Goal: Transaction & Acquisition: Purchase product/service

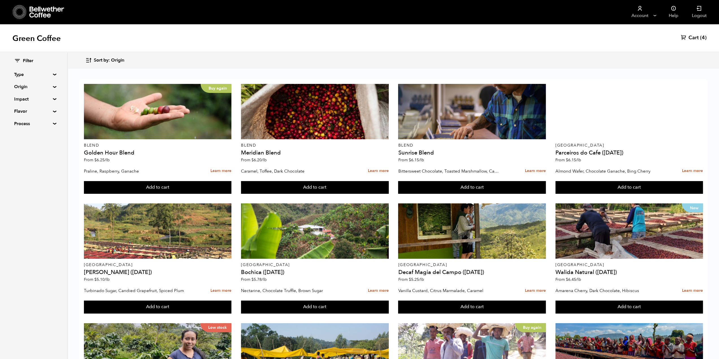
click at [698, 40] on span "Cart" at bounding box center [694, 37] width 10 height 7
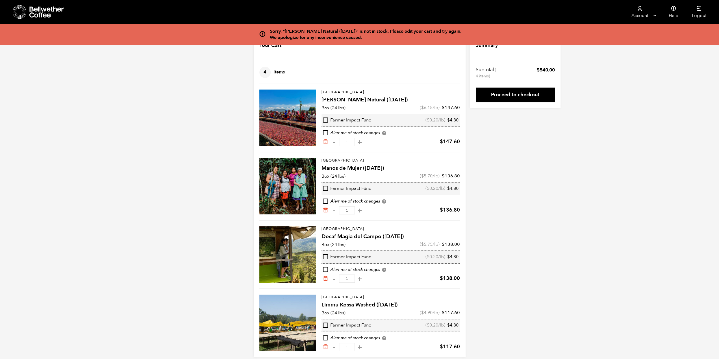
click at [345, 172] on h4 "Manos de Mujer ([DATE])" at bounding box center [391, 169] width 139 height 8
click at [300, 177] on div at bounding box center [288, 186] width 57 height 57
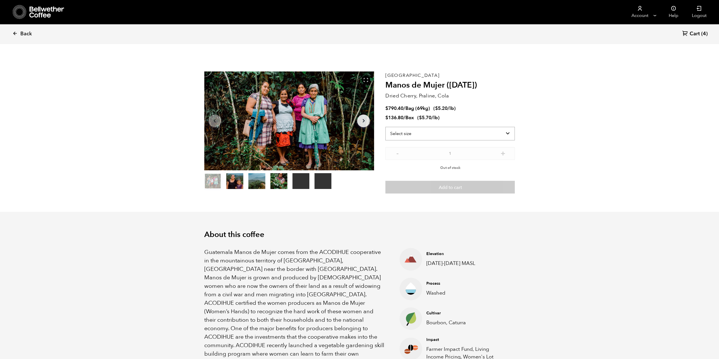
scroll to position [246, 301]
click at [417, 137] on select "Select size Bag (69kg) (152 lbs) Box (24 lbs)" at bounding box center [450, 134] width 129 height 14
click at [386, 127] on select "Select size Bag (69kg) (152 lbs) Box (24 lbs)" at bounding box center [450, 134] width 129 height 14
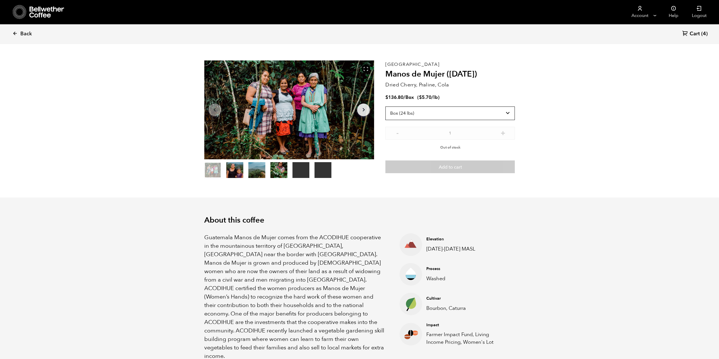
scroll to position [28, 0]
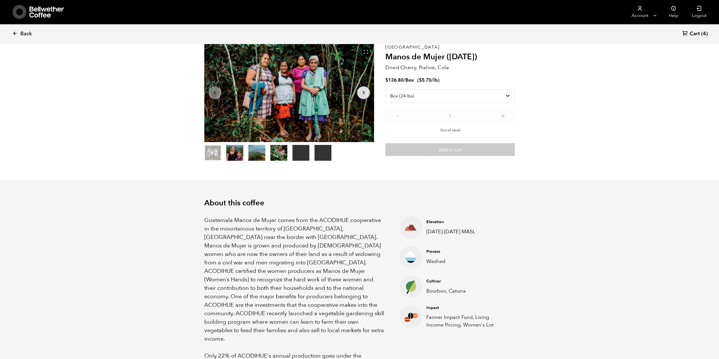
click at [431, 100] on select "Select size Bag (69kg) (152 lbs) Box (24 lbs)" at bounding box center [450, 96] width 129 height 14
select select "bag-2"
click at [386, 89] on select "Select size Bag (69kg) (152 lbs) Box (24 lbs)" at bounding box center [450, 96] width 129 height 14
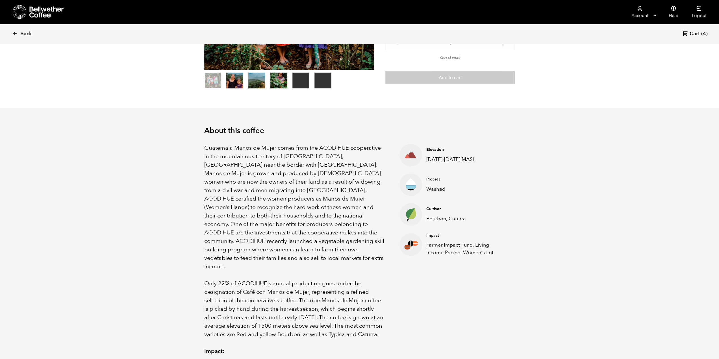
scroll to position [0, 0]
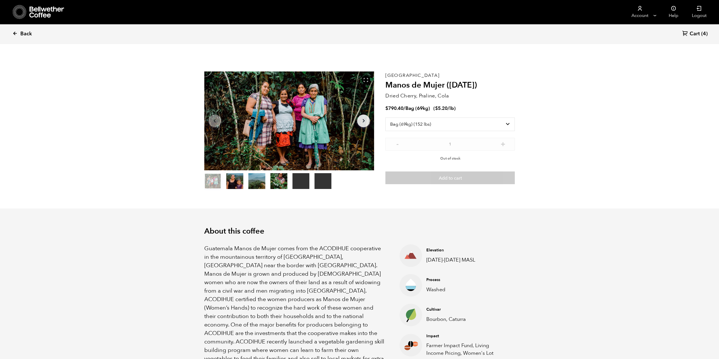
click at [18, 32] on link "Back" at bounding box center [29, 33] width 35 height 19
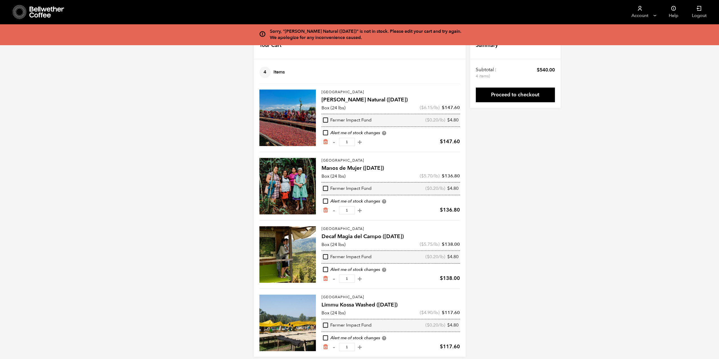
click at [326, 211] on icon "Remove from cart" at bounding box center [326, 211] width 6 height 6
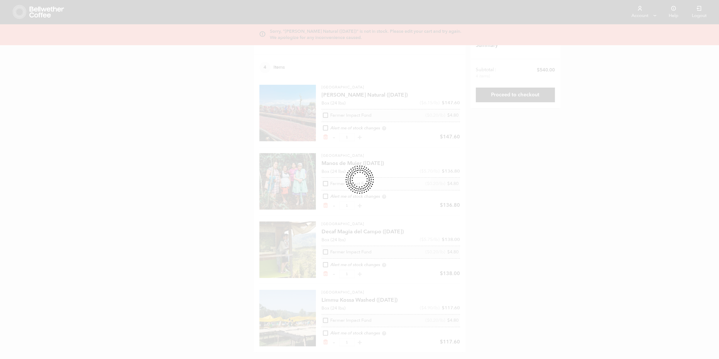
scroll to position [6, 0]
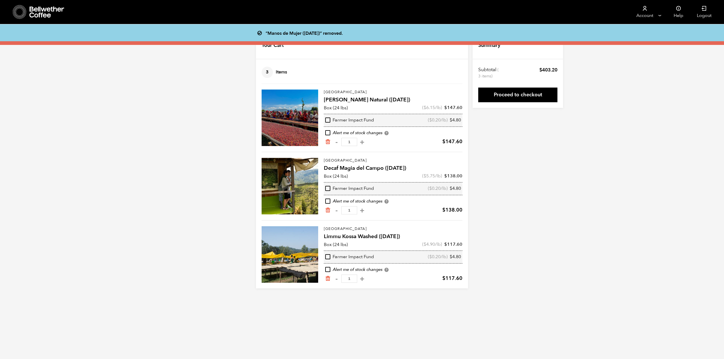
click at [536, 205] on div "Sorry, "Shanta Golba Natural (OCT 24)" is not in stock. Please edit your cart a…" at bounding box center [362, 161] width 724 height 256
click at [290, 258] on div at bounding box center [290, 254] width 57 height 57
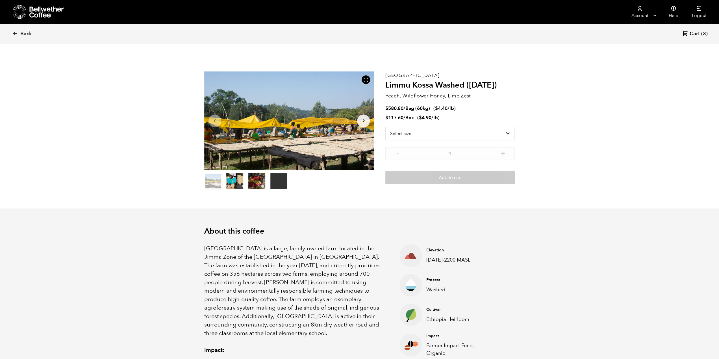
scroll to position [246, 301]
click at [393, 135] on select "Select size Bag (60kg) (132 lbs) Box (24 lbs)" at bounding box center [450, 134] width 129 height 14
click at [399, 136] on select "Select size Bag (60kg) (132 lbs) Box (24 lbs)" at bounding box center [450, 134] width 129 height 14
select select "box"
click at [386, 127] on select "Select size Bag (60kg) (132 lbs) Box (24 lbs)" at bounding box center [450, 134] width 129 height 14
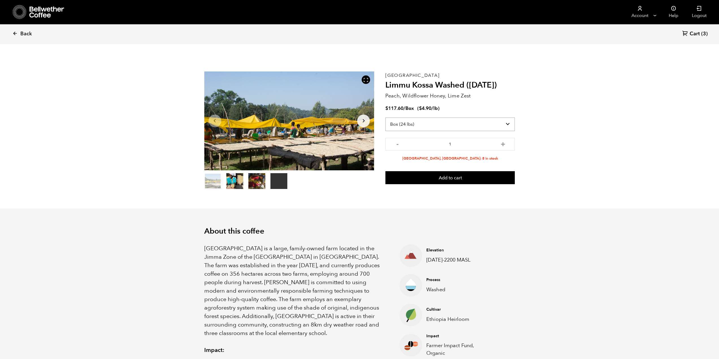
click at [407, 121] on select "Select size Bag (60kg) (132 lbs) Box (24 lbs)" at bounding box center [450, 125] width 129 height 14
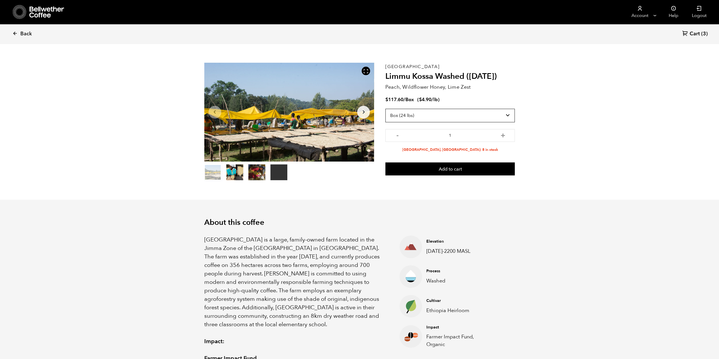
scroll to position [0, 0]
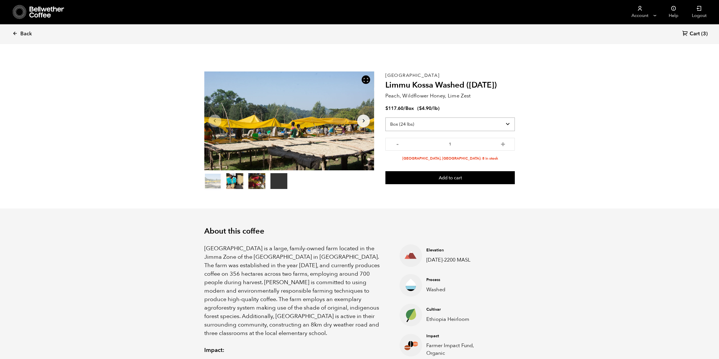
click at [404, 123] on select "Select size Bag (60kg) (132 lbs) Box (24 lbs)" at bounding box center [450, 125] width 129 height 14
click at [24, 38] on link "Back" at bounding box center [29, 33] width 35 height 19
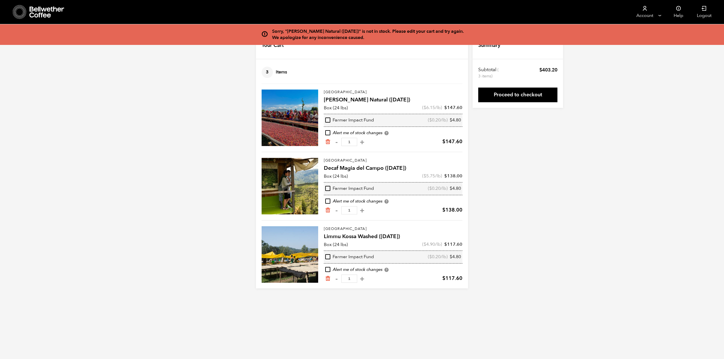
click at [30, 8] on icon at bounding box center [46, 12] width 35 height 11
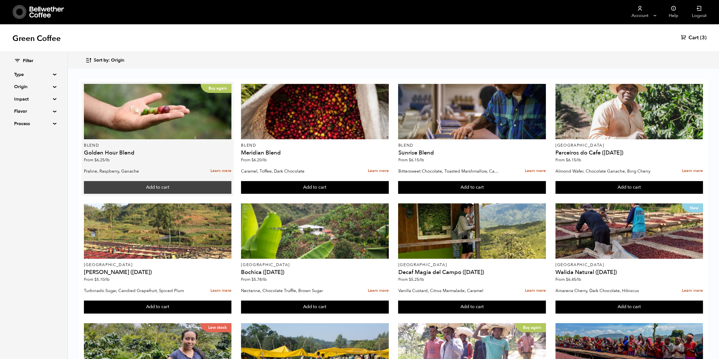
click at [149, 189] on button "Add to cart" at bounding box center [158, 187] width 148 height 13
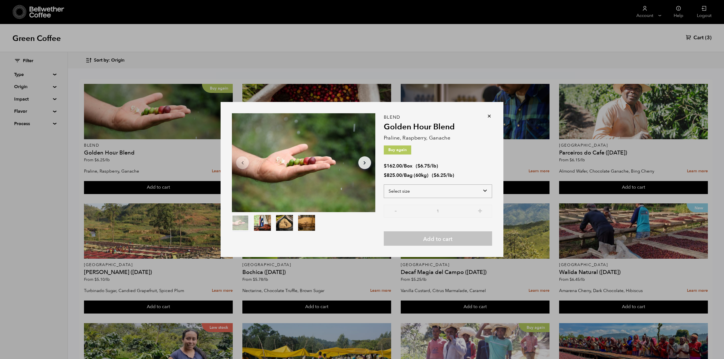
click at [409, 191] on select "Select size Bag (60kg) (132 lbs) Box (24 lbs)" at bounding box center [438, 192] width 108 height 14
click at [384, 185] on select "Select size Bag (60kg) (132 lbs) Box (24 lbs)" at bounding box center [438, 192] width 108 height 14
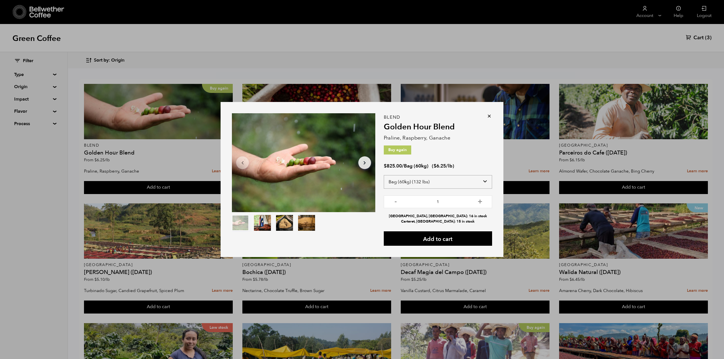
drag, startPoint x: 415, startPoint y: 185, endPoint x: 412, endPoint y: 188, distance: 4.0
click at [415, 185] on select "Select size Bag (60kg) (132 lbs) Box (24 lbs)" at bounding box center [438, 182] width 108 height 14
click at [384, 178] on select "Select size Bag (60kg) (132 lbs) Box (24 lbs)" at bounding box center [438, 182] width 108 height 14
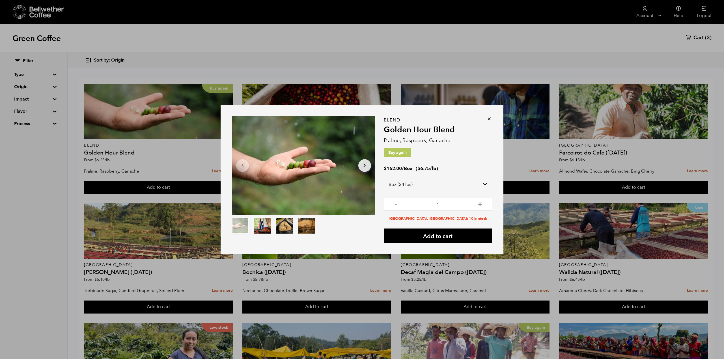
click at [408, 188] on select "Select size Bag (60kg) (132 lbs) Box (24 lbs)" at bounding box center [438, 185] width 108 height 14
click at [384, 178] on select "Select size Bag (60kg) (132 lbs) Box (24 lbs)" at bounding box center [438, 185] width 108 height 14
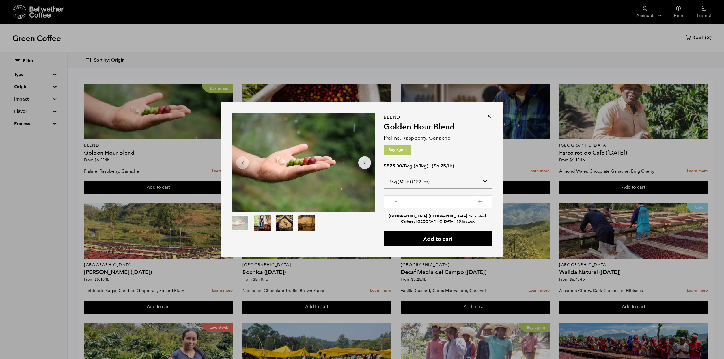
click at [424, 182] on select "Select size Bag (60kg) (132 lbs) Box (24 lbs)" at bounding box center [438, 182] width 108 height 14
select select "box"
click at [384, 178] on select "Select size Bag (60kg) (132 lbs) Box (24 lbs)" at bounding box center [438, 182] width 108 height 14
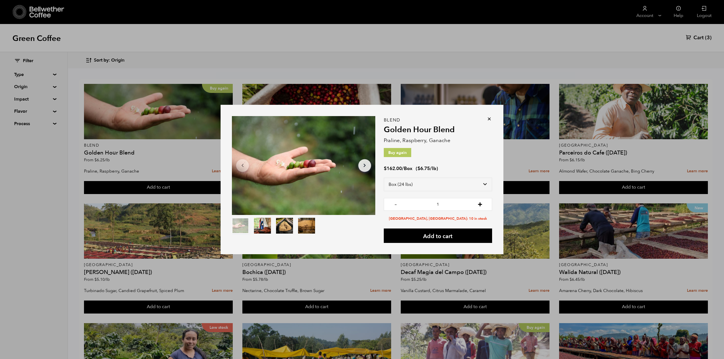
click at [481, 207] on button "+" at bounding box center [479, 204] width 7 height 6
type input "2"
drag, startPoint x: 461, startPoint y: 187, endPoint x: 457, endPoint y: 191, distance: 5.6
click at [461, 187] on select "Select size Bag (60kg) (132 lbs) Box (24 lbs)" at bounding box center [438, 185] width 108 height 14
click at [435, 187] on select "Select size Bag (60kg) (132 lbs) Box (24 lbs)" at bounding box center [438, 185] width 108 height 14
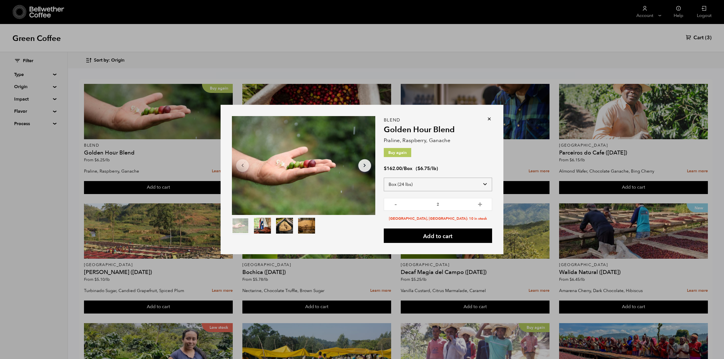
select select "bag-3"
click at [384, 178] on select "Select size Bag (60kg) (132 lbs) Box (24 lbs)" at bounding box center [438, 185] width 108 height 14
type input "1"
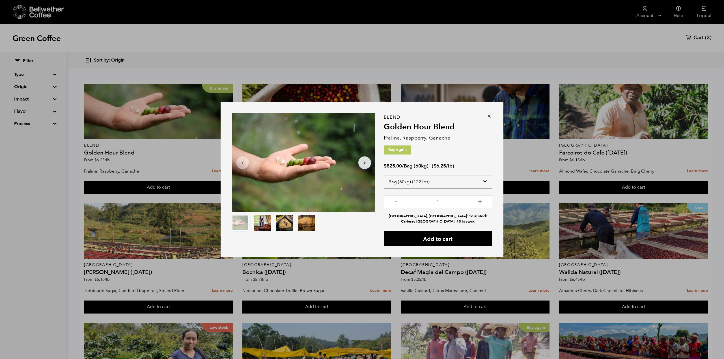
click at [432, 186] on select "Select size Bag (60kg) (132 lbs) Box (24 lbs)" at bounding box center [438, 182] width 108 height 14
select select "box"
click at [384, 178] on select "Select size Bag (60kg) (132 lbs) Box (24 lbs)" at bounding box center [438, 182] width 108 height 14
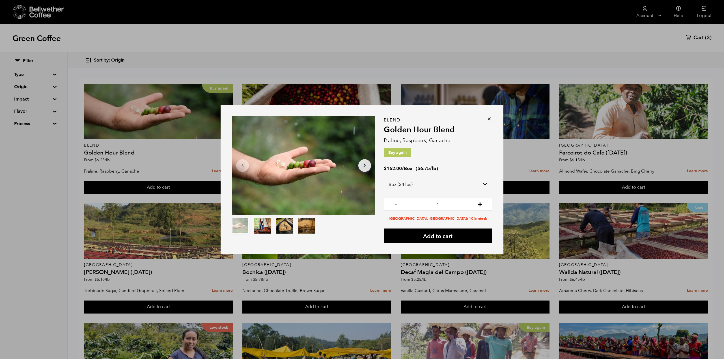
click at [478, 206] on button "+" at bounding box center [479, 204] width 7 height 6
type input "2"
click at [447, 237] on button "Add to cart" at bounding box center [438, 236] width 108 height 14
click at [488, 121] on icon at bounding box center [489, 119] width 6 height 6
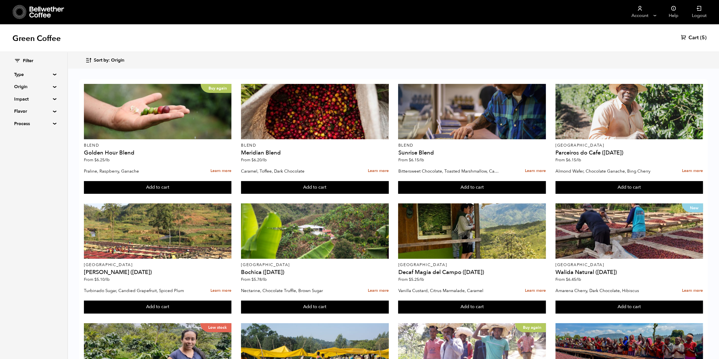
click at [43, 86] on summary "Origin" at bounding box center [33, 86] width 39 height 7
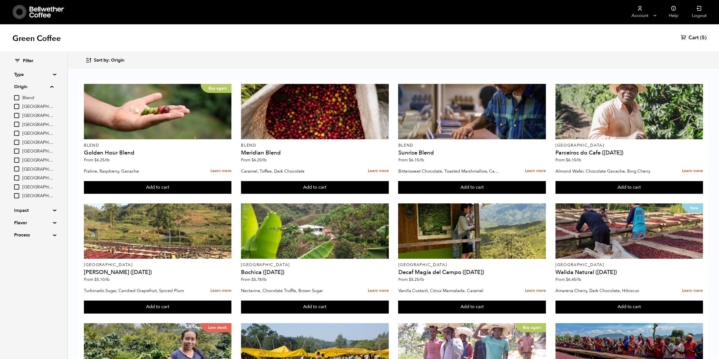
click at [18, 161] on input "[GEOGRAPHIC_DATA]" at bounding box center [16, 160] width 5 height 5
checkbox input "true"
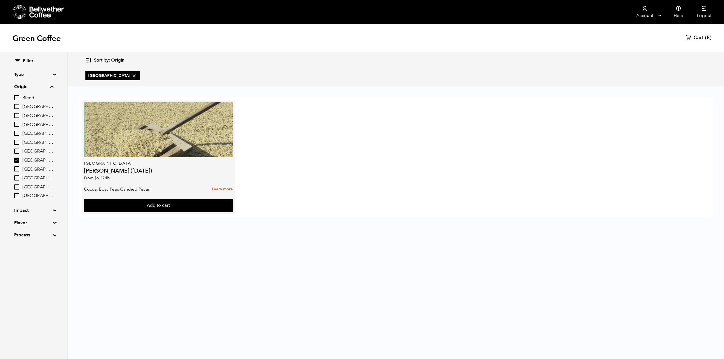
click at [145, 162] on p "[GEOGRAPHIC_DATA]" at bounding box center [158, 164] width 149 height 4
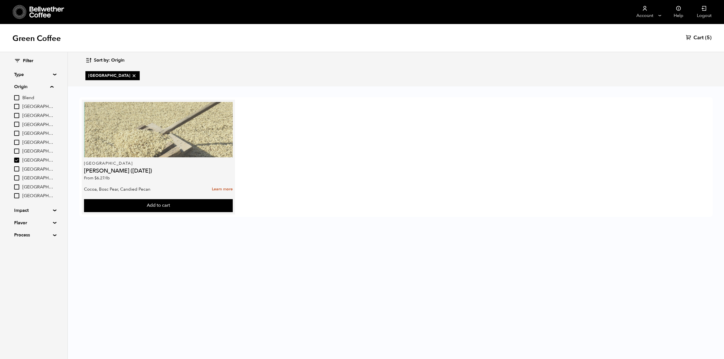
click at [146, 154] on div at bounding box center [158, 129] width 149 height 55
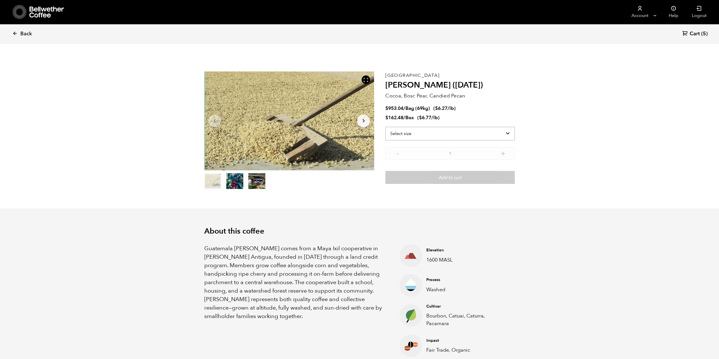
click at [483, 130] on select "Select size Bag (69kg) (152 lbs) Box (24 lbs)" at bounding box center [450, 134] width 129 height 14
select select "box"
click at [386, 127] on select "Select size Bag (69kg) (152 lbs) Box (24 lbs)" at bounding box center [450, 134] width 129 height 14
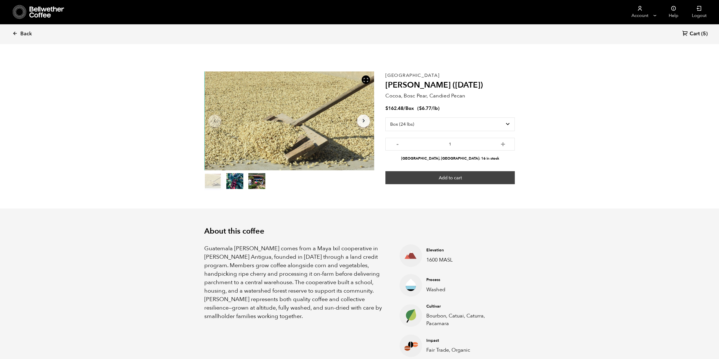
click at [404, 179] on button "Add to cart" at bounding box center [450, 177] width 129 height 13
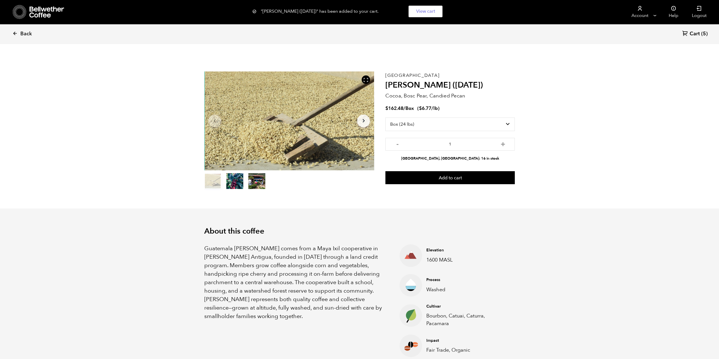
scroll to position [28, 0]
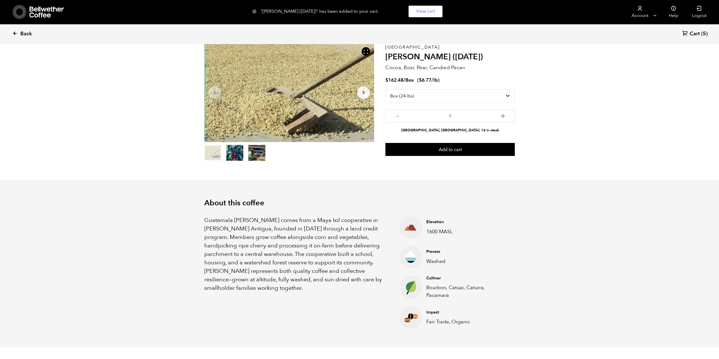
click at [20, 36] on link "Back" at bounding box center [29, 33] width 35 height 19
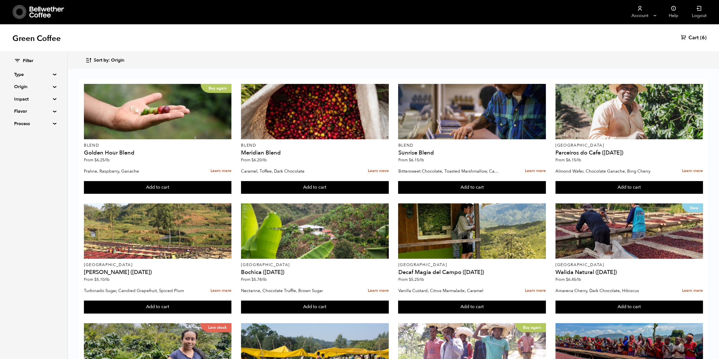
click at [26, 85] on summary "Origin" at bounding box center [33, 86] width 39 height 7
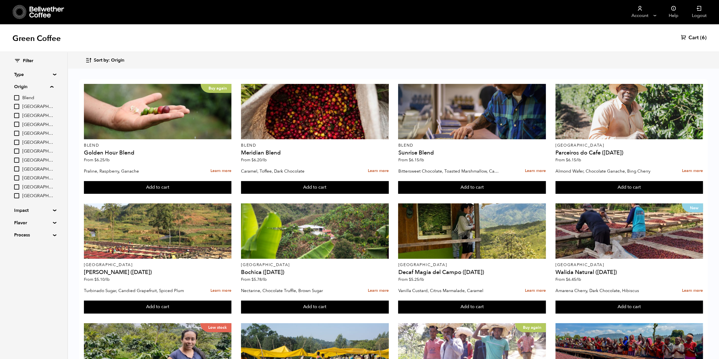
click at [29, 78] on div "Filter Type Blend Single Origin Decaf Seasonal Year Round Origin Blend [GEOGRAP…" at bounding box center [33, 148] width 39 height 181
click at [29, 85] on summary "Origin" at bounding box center [33, 86] width 39 height 7
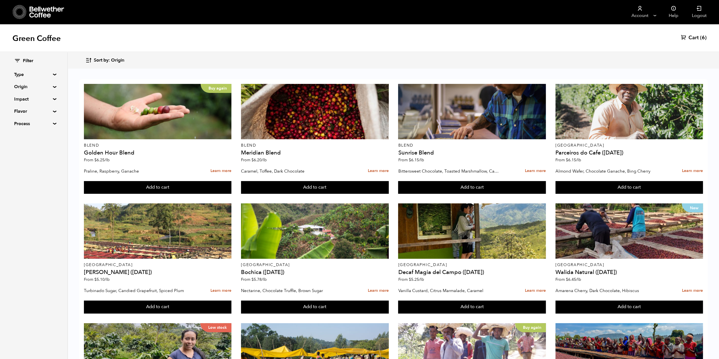
click at [28, 112] on summary "Flavor" at bounding box center [33, 111] width 39 height 7
click at [29, 101] on summary "Impact" at bounding box center [33, 99] width 39 height 7
click at [32, 76] on summary "Type" at bounding box center [33, 74] width 39 height 7
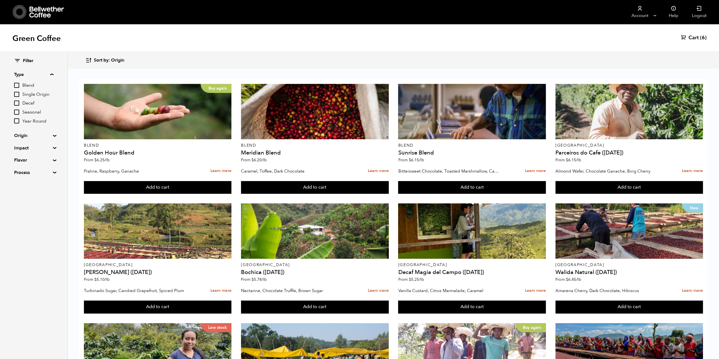
click at [16, 86] on input "Blend" at bounding box center [16, 85] width 5 height 5
checkbox input "true"
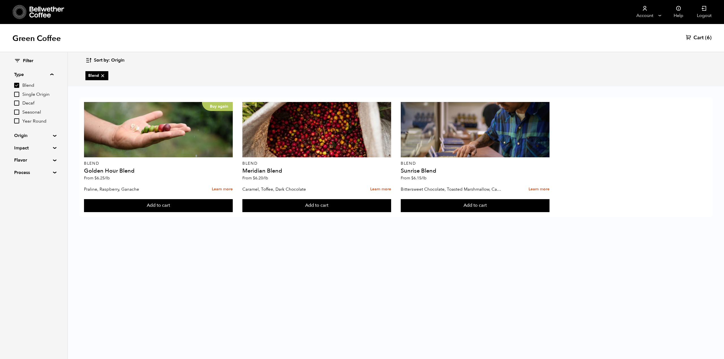
click at [204, 59] on div "Sort by: Origin Sort by: Origin Sort by: Most recent Sort by: Name Sort by: Pri…" at bounding box center [395, 60] width 621 height 13
click at [31, 44] on div "Green Coffee Cart (6)" at bounding box center [362, 38] width 724 height 28
click at [32, 8] on icon at bounding box center [46, 12] width 35 height 11
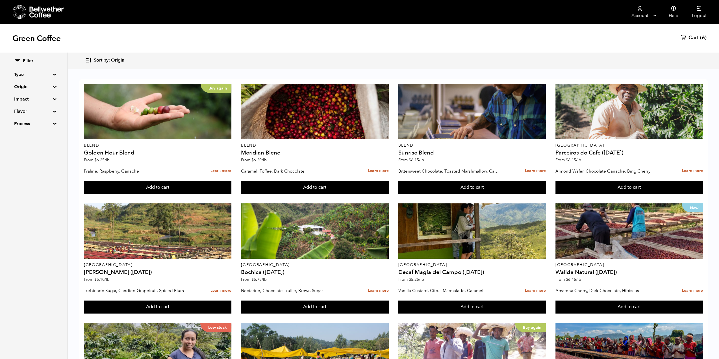
click at [697, 39] on span "Cart" at bounding box center [694, 37] width 10 height 7
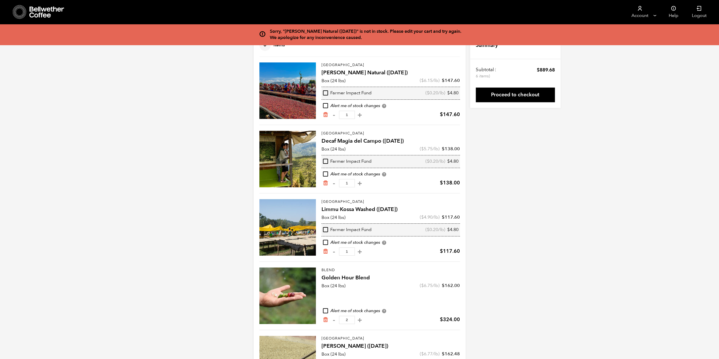
scroll to position [28, 0]
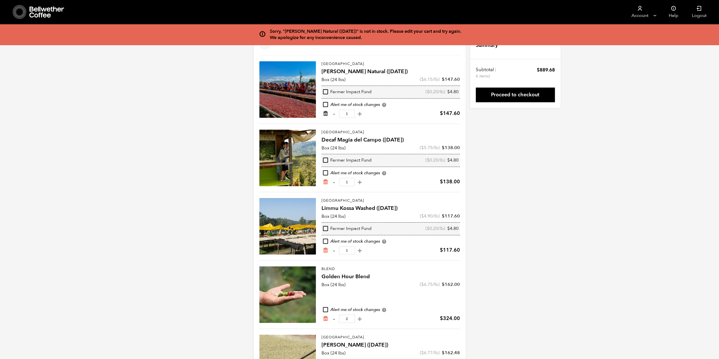
click at [326, 112] on icon "Remove from cart" at bounding box center [326, 114] width 6 height 6
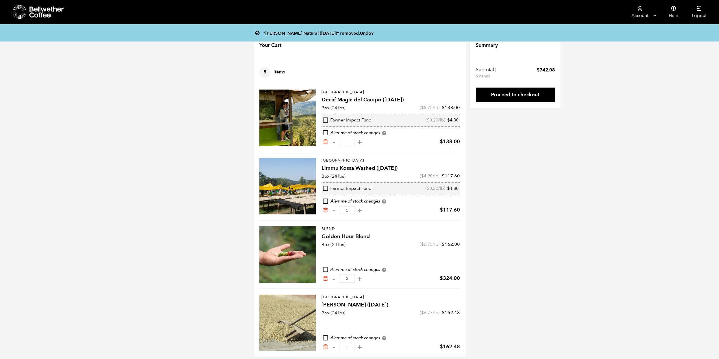
click at [638, 186] on div "“[PERSON_NAME] Natural ([DATE])” removed. Undo? Your Cart 5 Items Update cart 5…" at bounding box center [359, 195] width 719 height 325
click at [520, 94] on link "Proceed to checkout" at bounding box center [515, 95] width 79 height 15
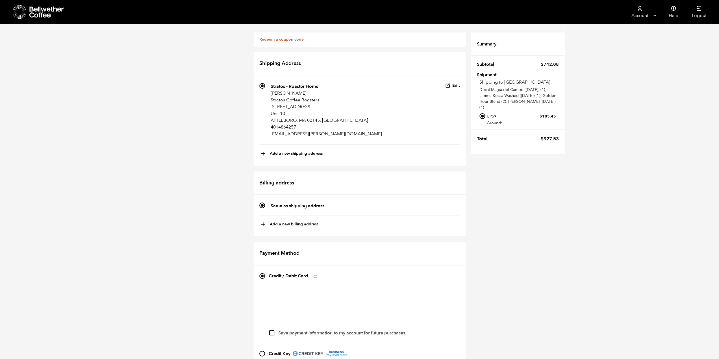
click at [627, 118] on div "Redeem a coupon code If you have a coupon code, please apply it below. Apply co…" at bounding box center [359, 353] width 719 height 658
